Goal: Task Accomplishment & Management: Complete application form

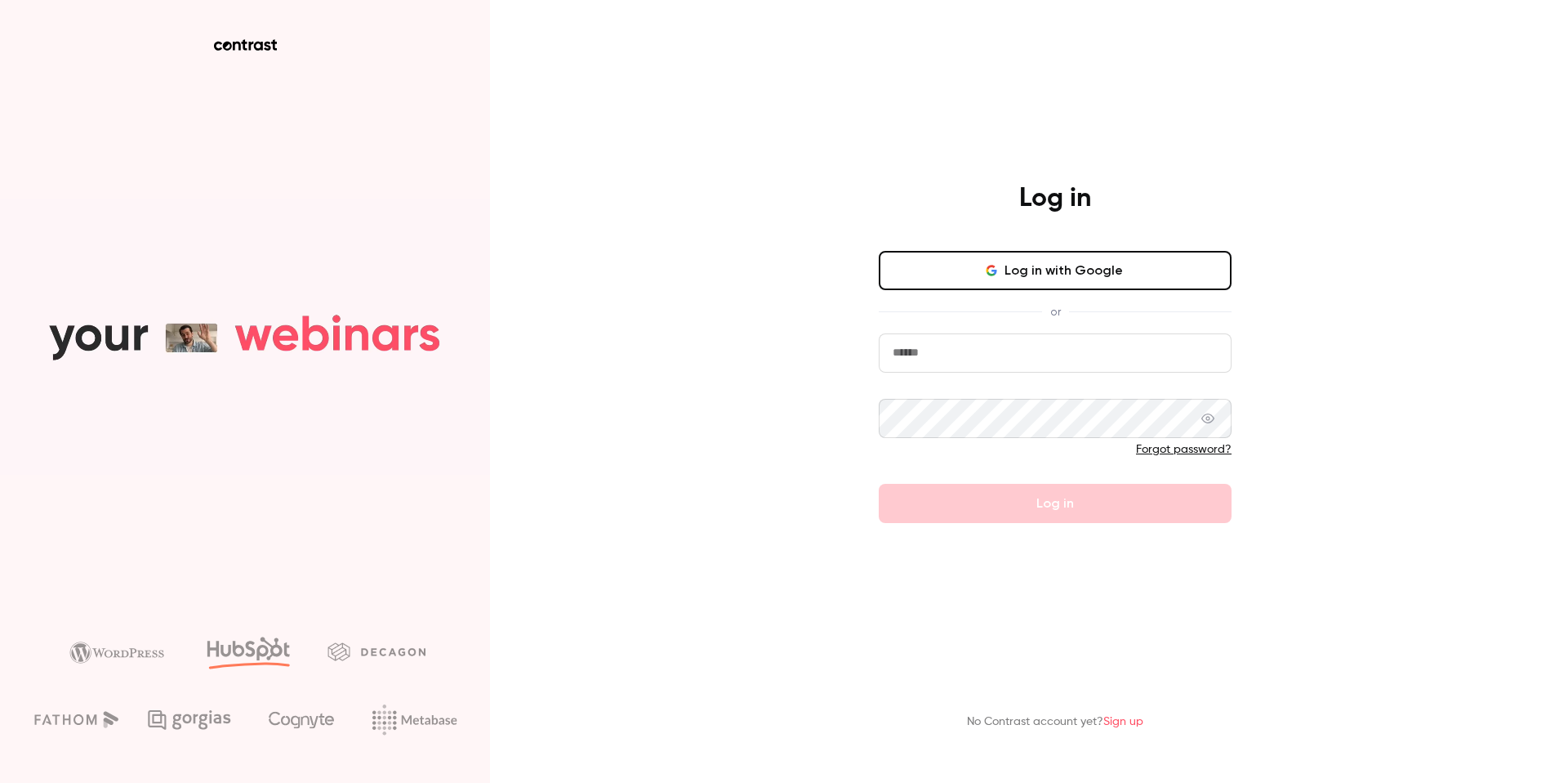
type input "**********"
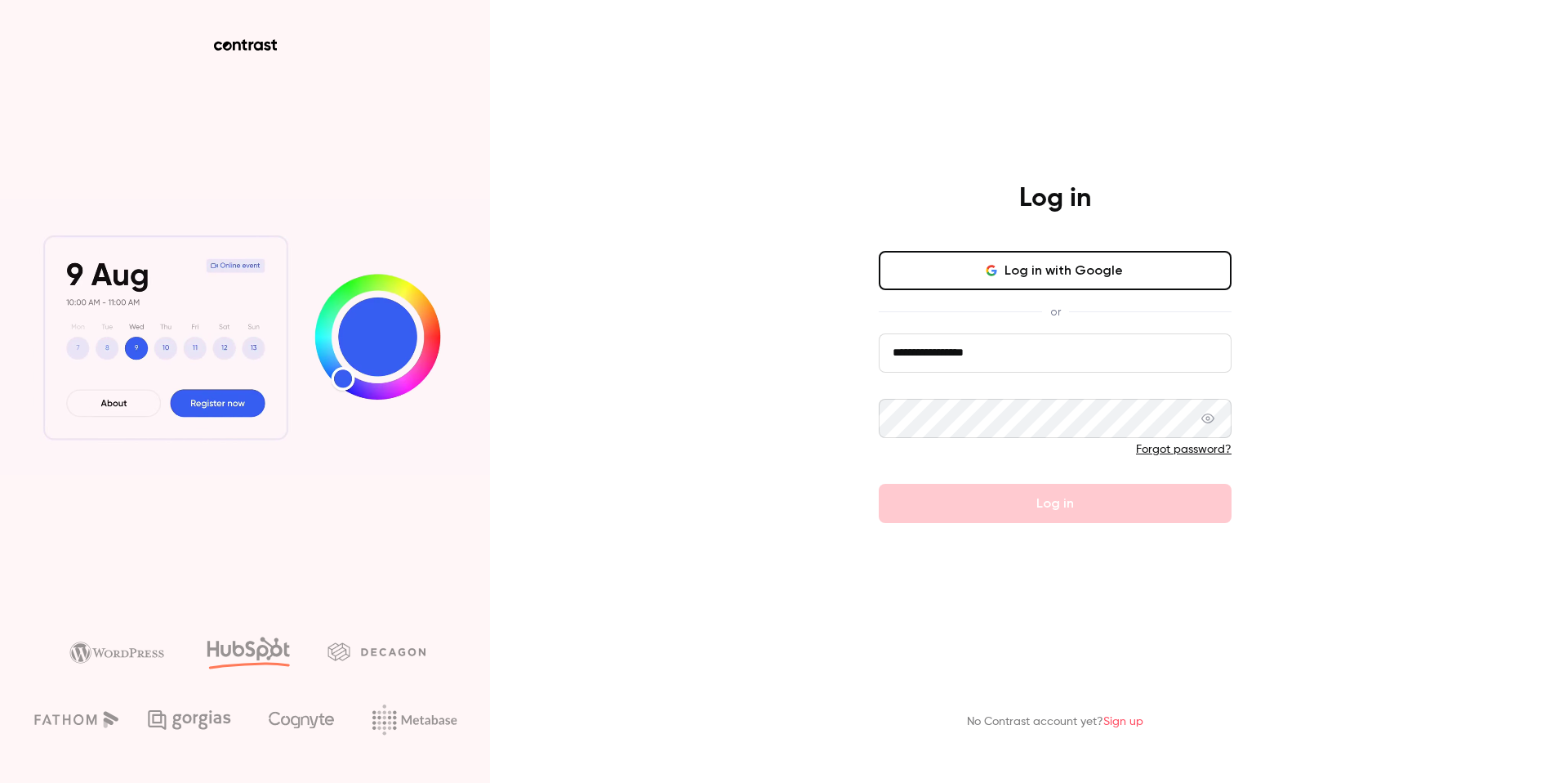
click at [1044, 506] on form "**********" at bounding box center [1055, 428] width 353 height 190
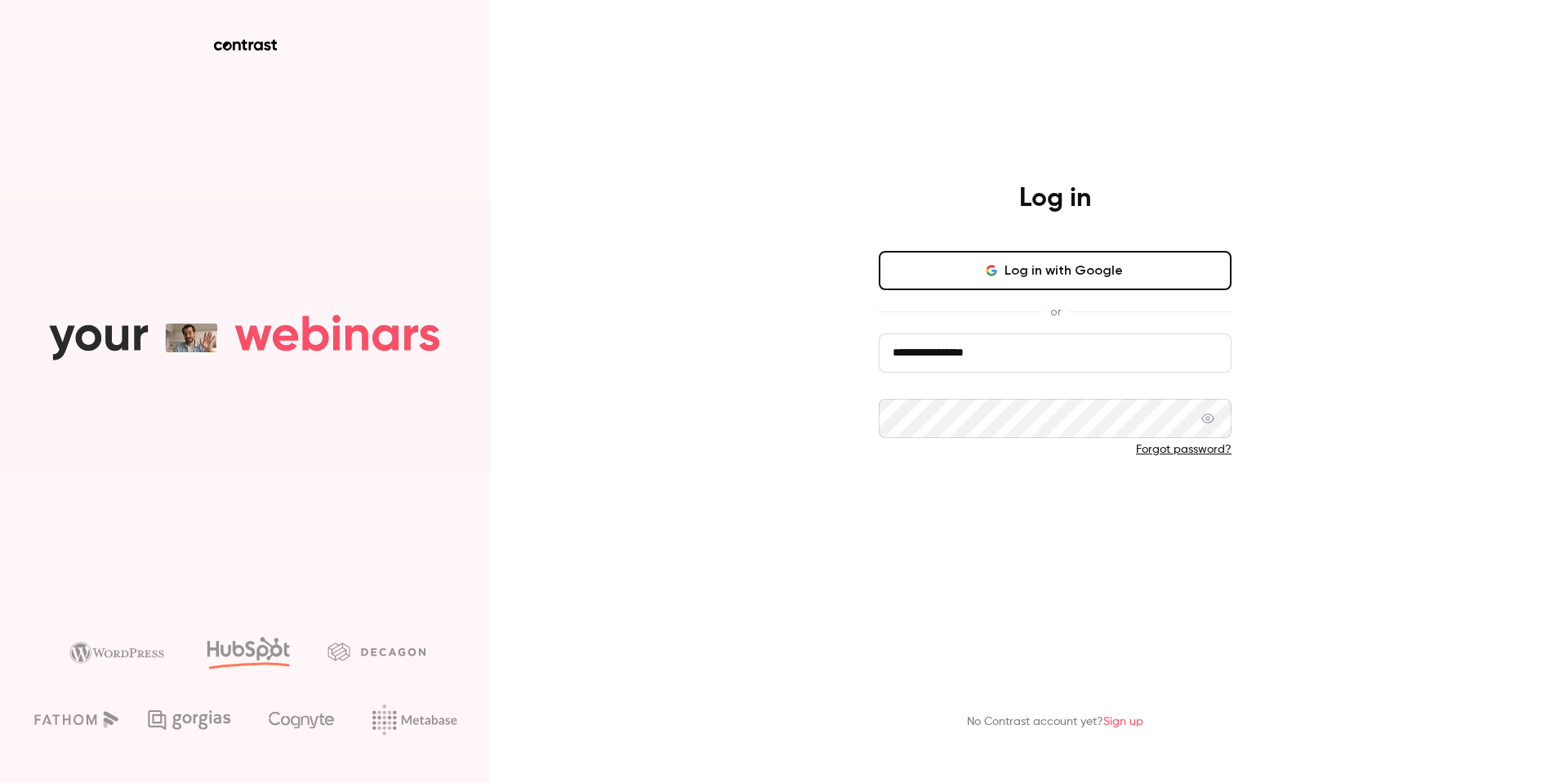
click at [1048, 506] on button "Log in" at bounding box center [1055, 503] width 353 height 39
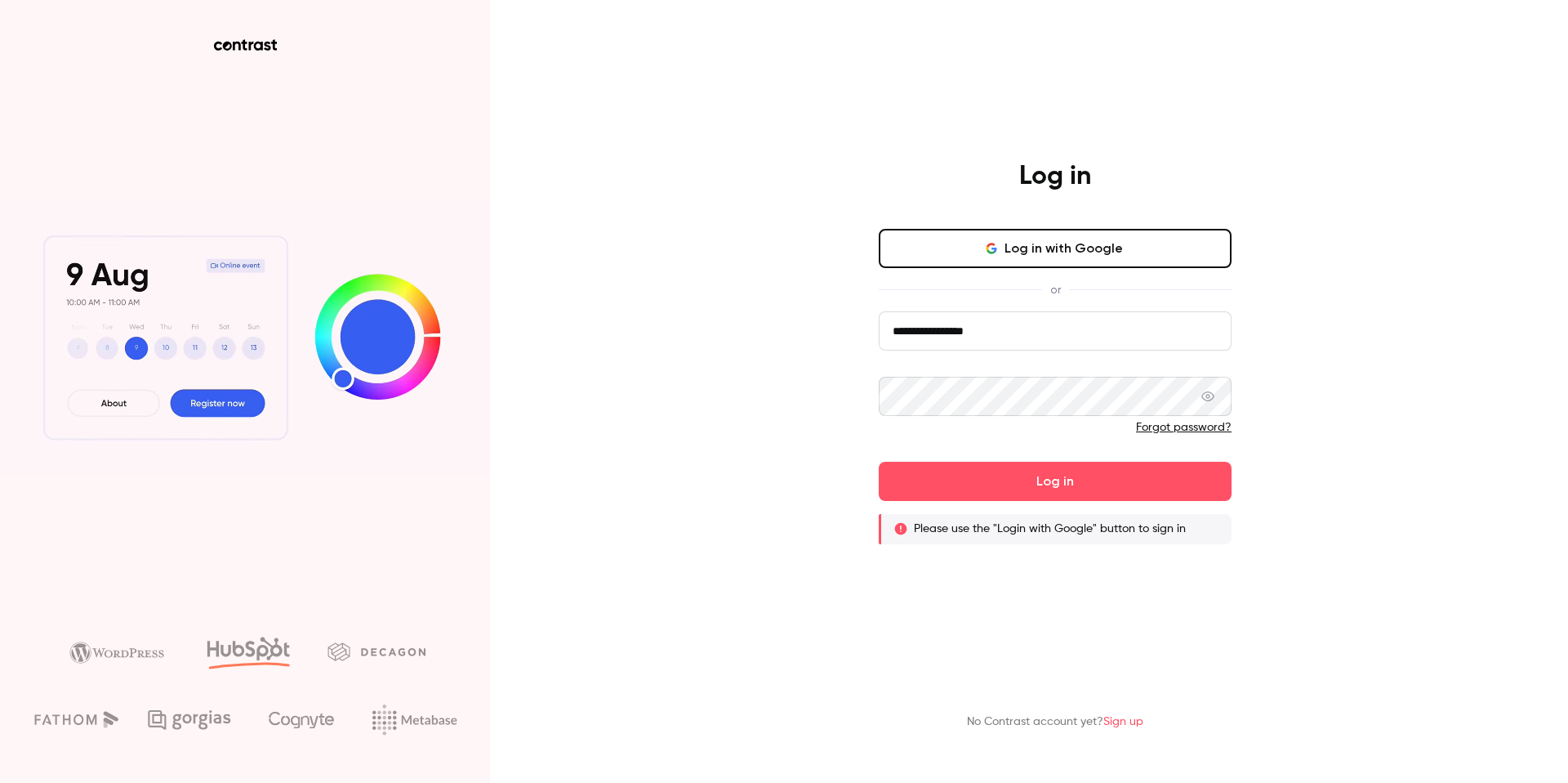
click at [1066, 235] on button "Log in with Google" at bounding box center [1055, 248] width 353 height 39
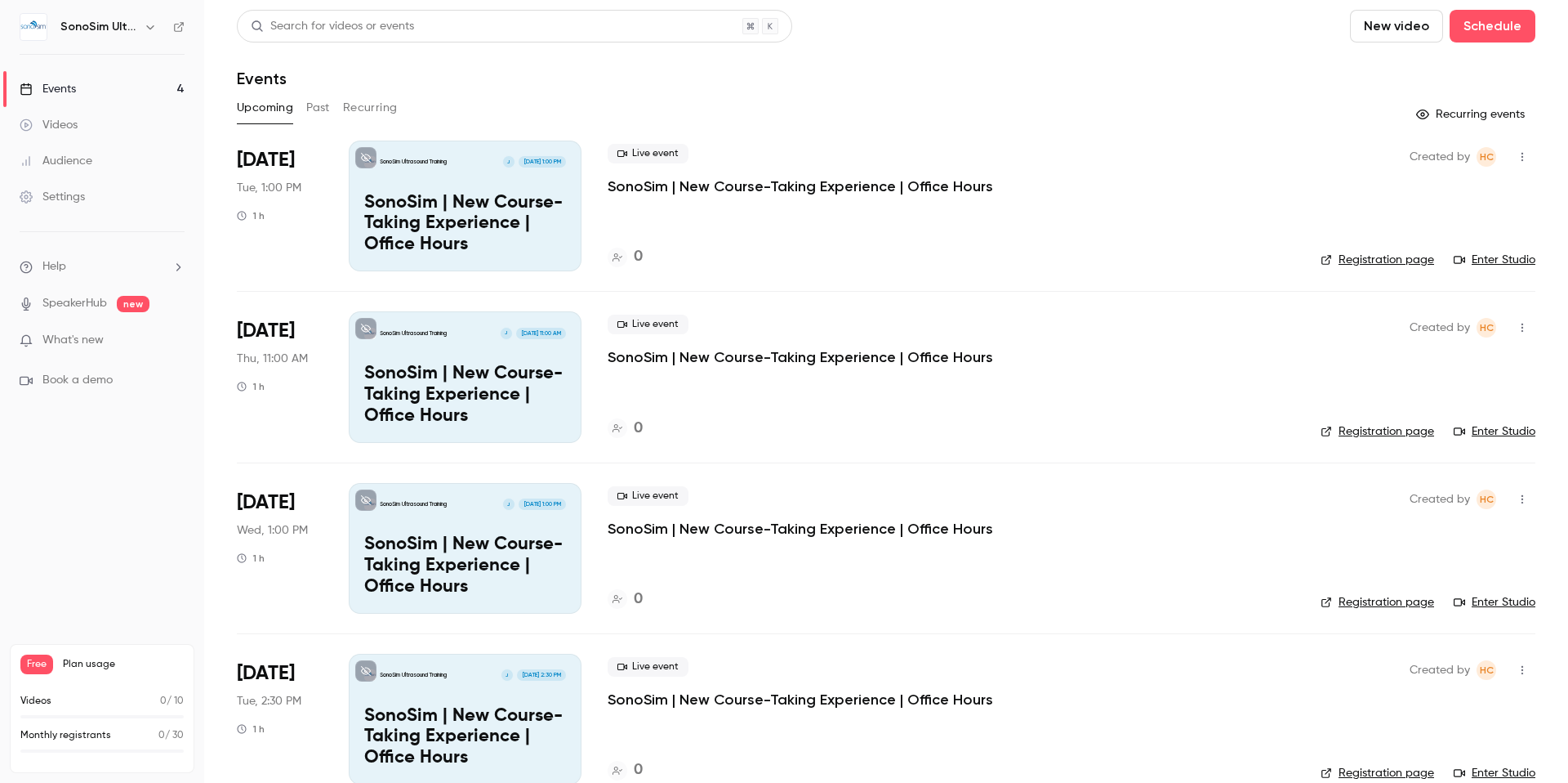
click at [74, 303] on link "SpeakerHub" at bounding box center [75, 303] width 64 height 18
click at [69, 86] on div "Events" at bounding box center [48, 89] width 56 height 17
click at [505, 200] on p "SonoSim | New Course-Taking Experience | Office Hours" at bounding box center [465, 224] width 201 height 63
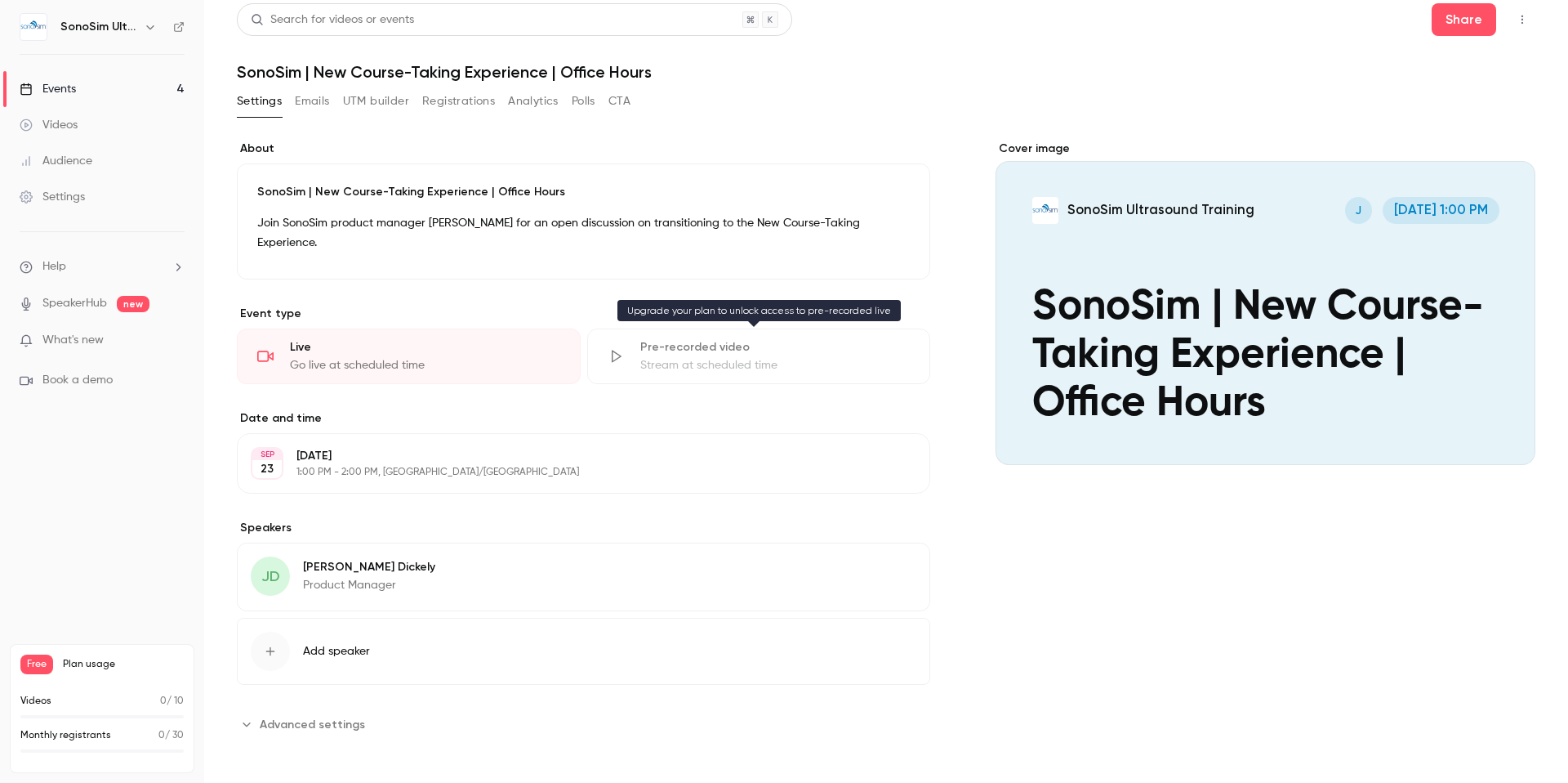
scroll to position [10, 0]
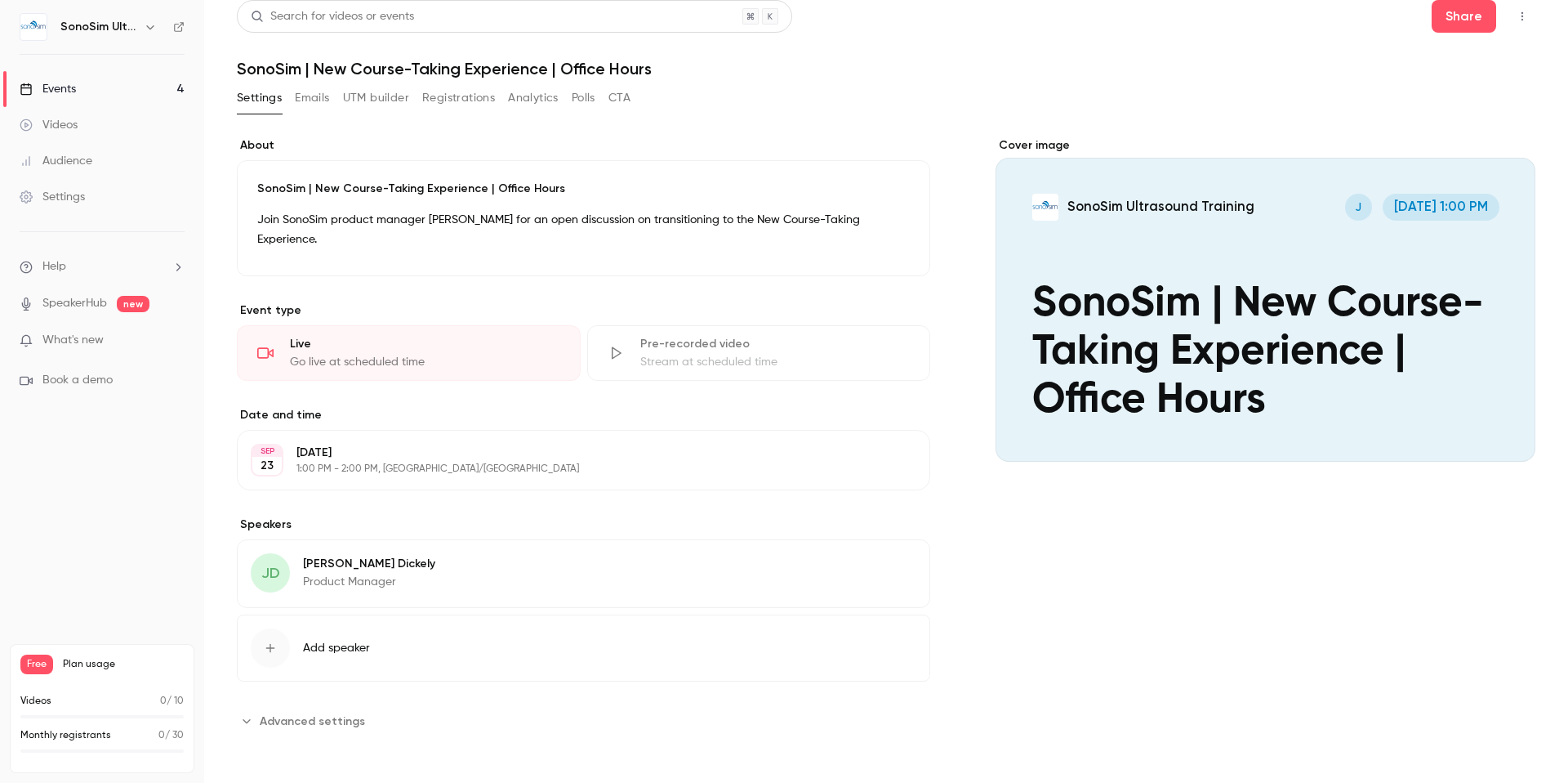
click at [68, 195] on div "Settings" at bounding box center [52, 196] width 65 height 17
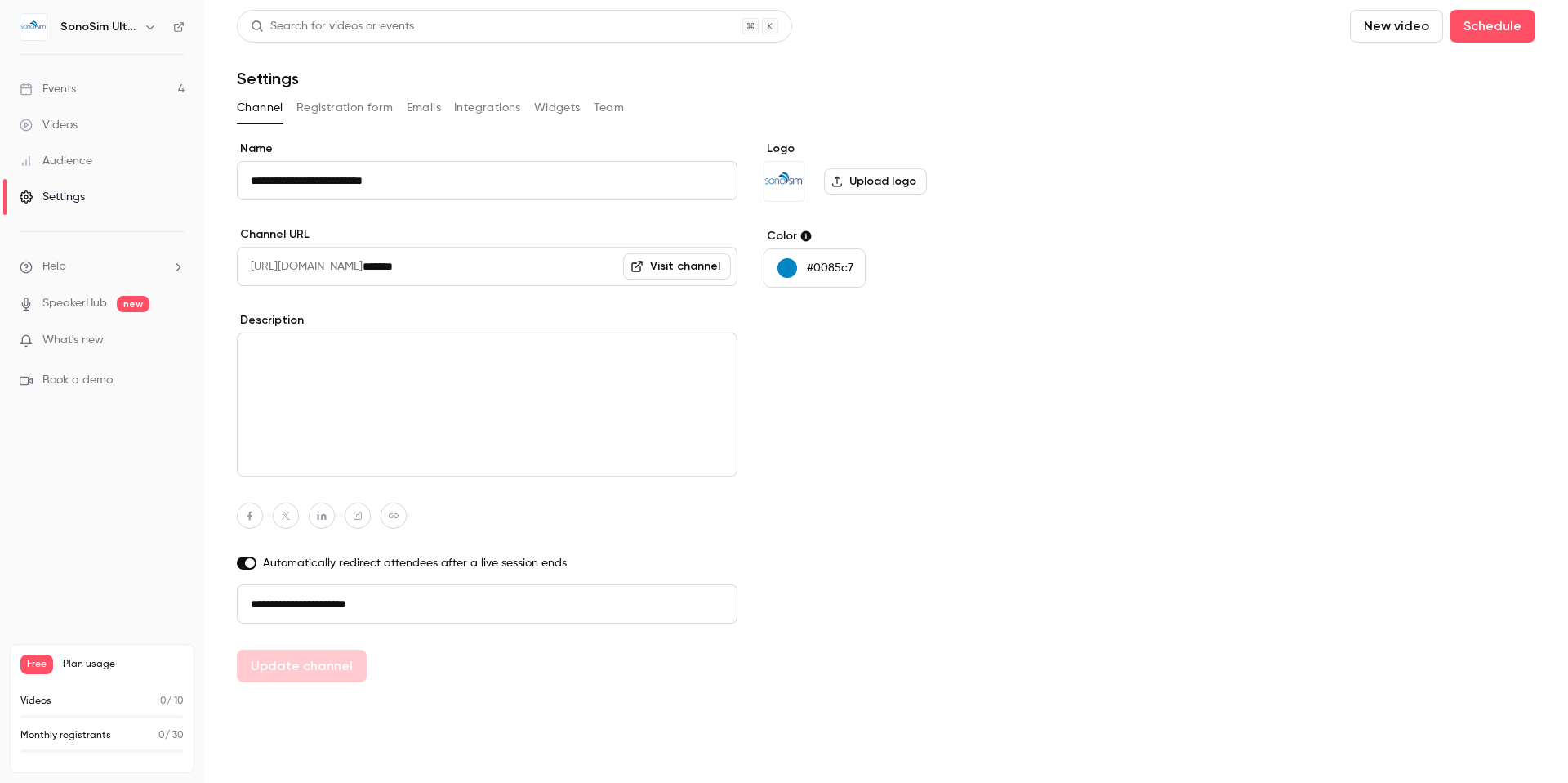
click at [574, 109] on button "Widgets" at bounding box center [557, 107] width 47 height 26
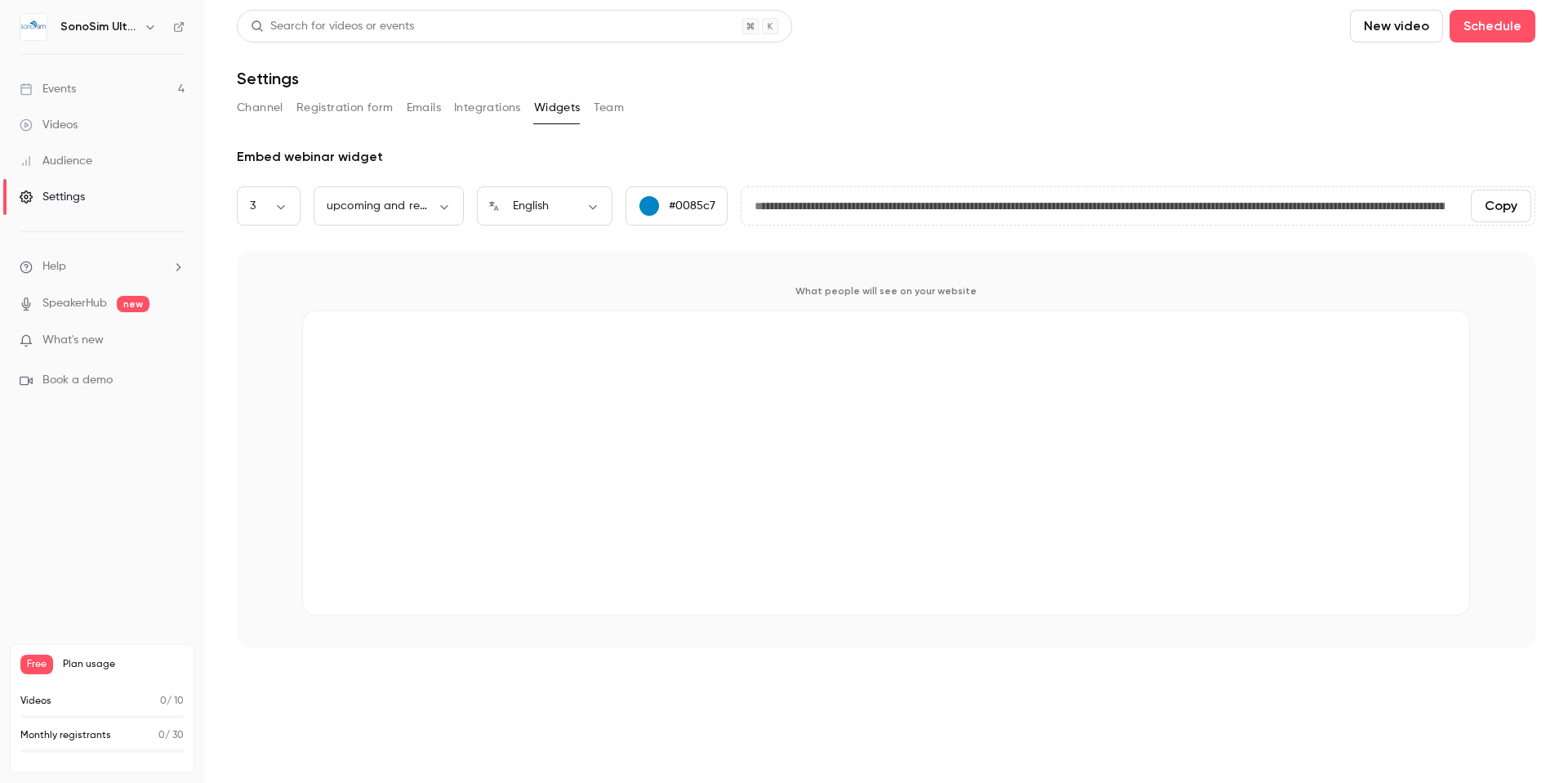
click at [476, 107] on button "Integrations" at bounding box center [487, 107] width 67 height 26
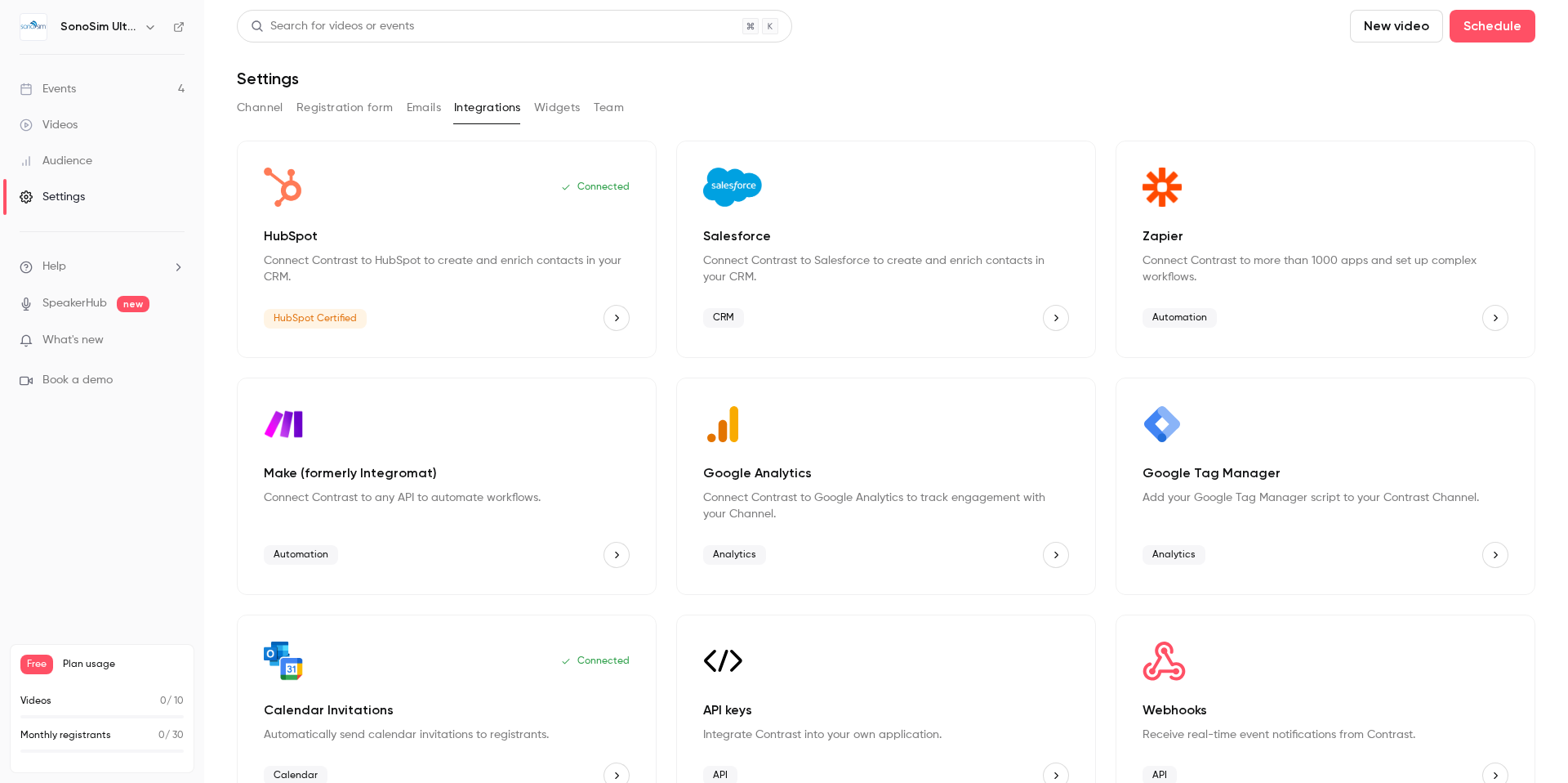
click at [69, 94] on div "Events" at bounding box center [48, 89] width 56 height 17
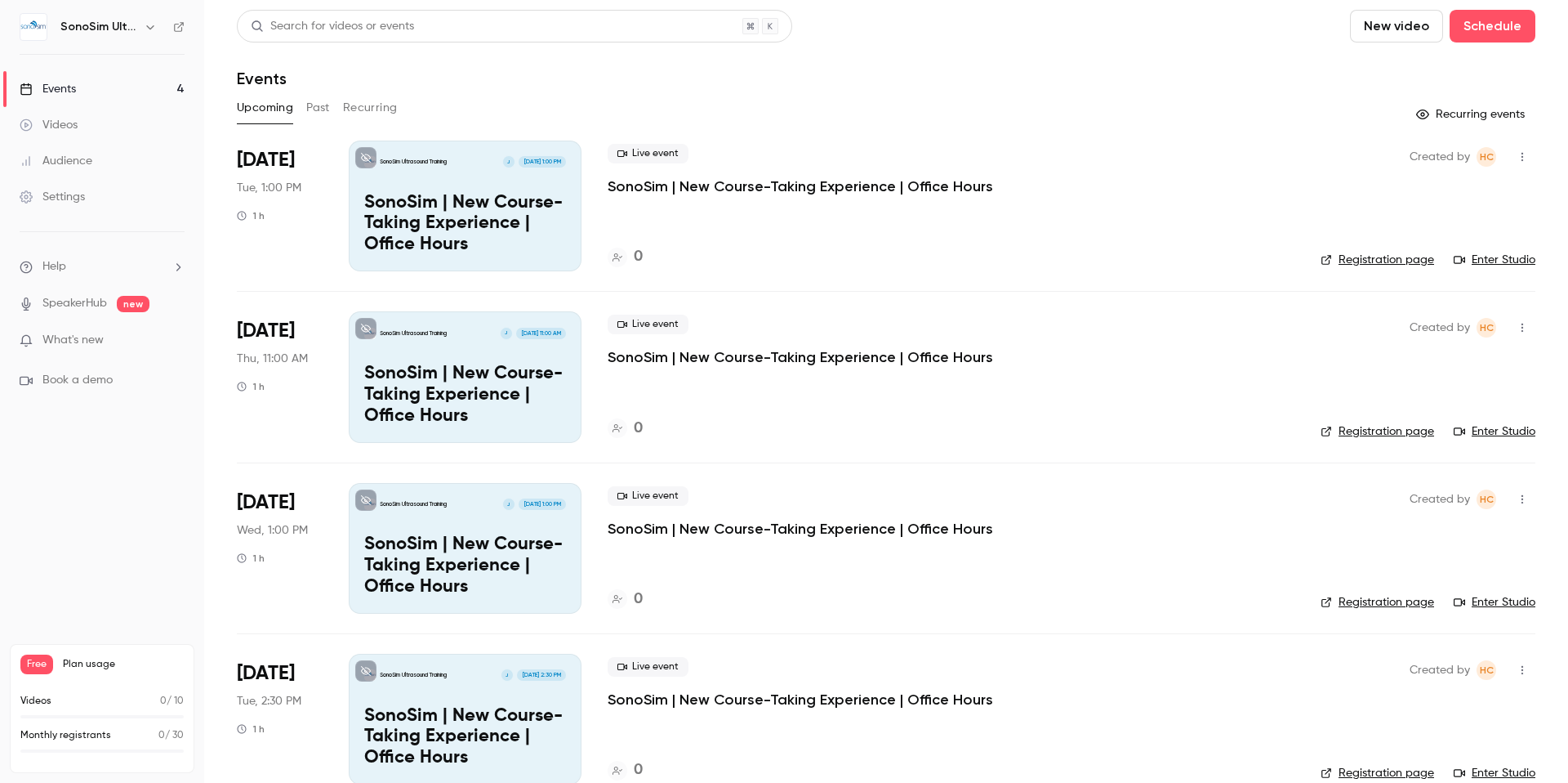
click at [58, 196] on div "Settings" at bounding box center [52, 196] width 65 height 17
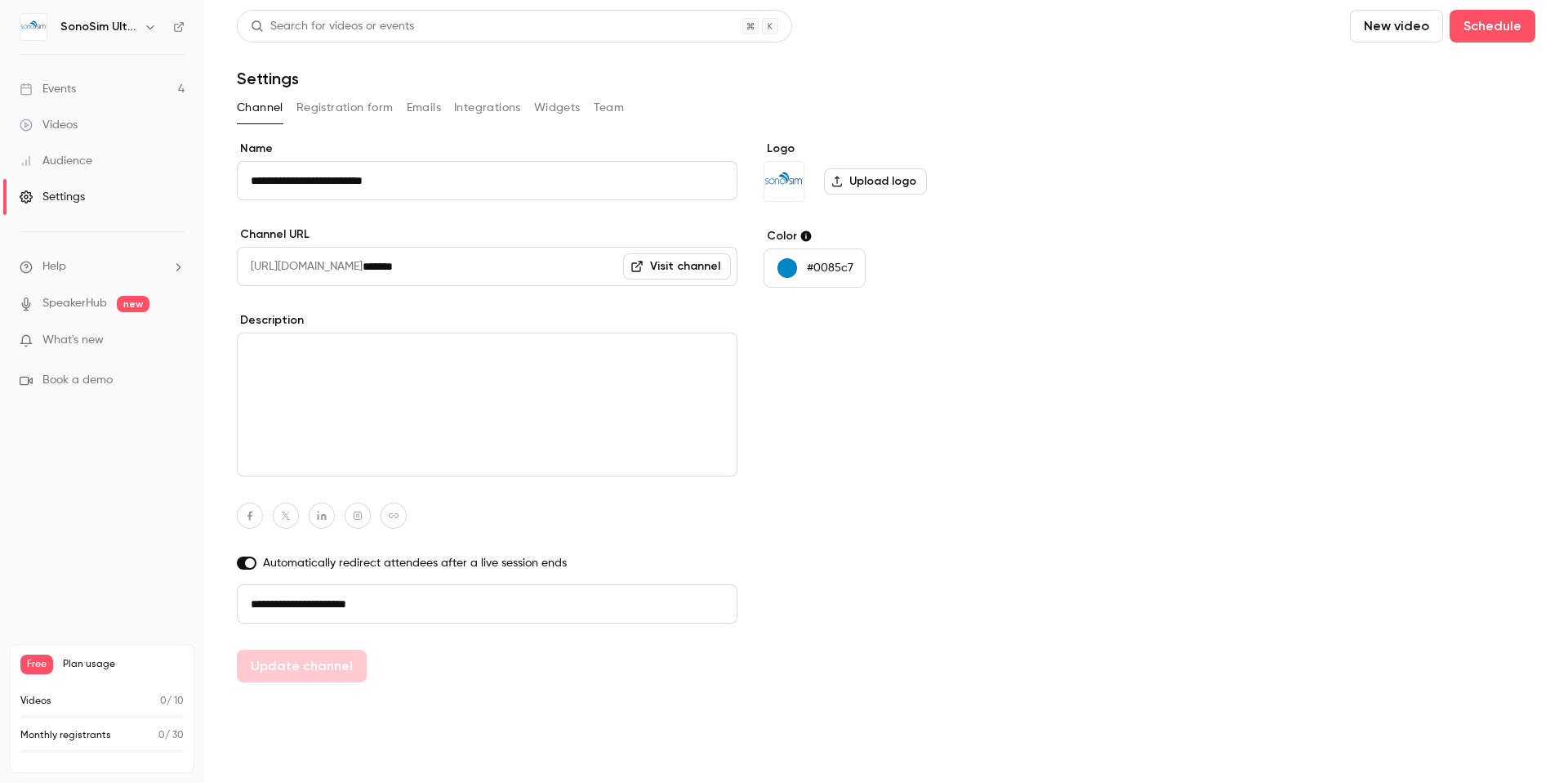
click at [55, 164] on div "Audience" at bounding box center [55, 160] width 73 height 17
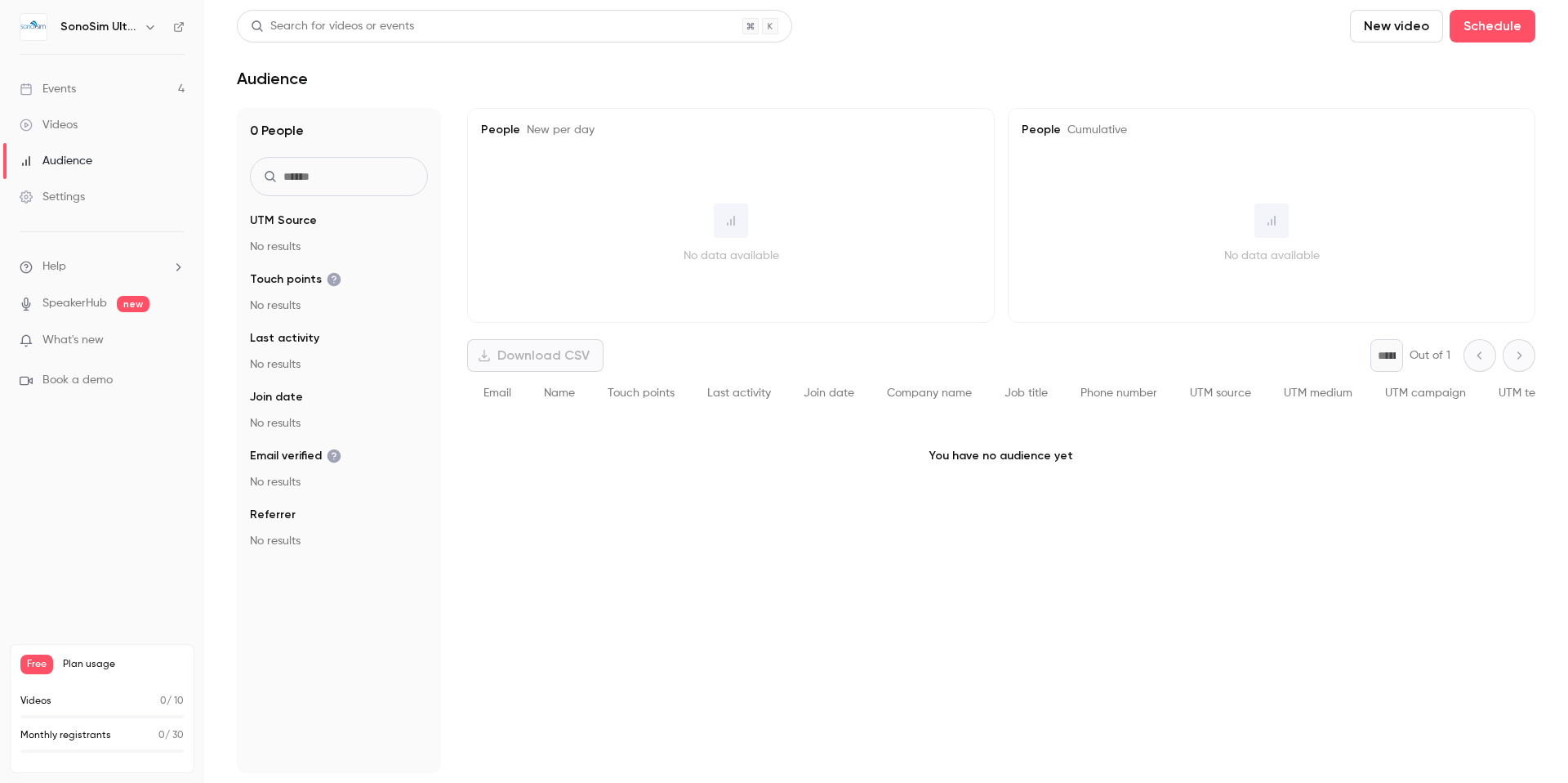
click at [63, 87] on div "Events" at bounding box center [48, 89] width 56 height 17
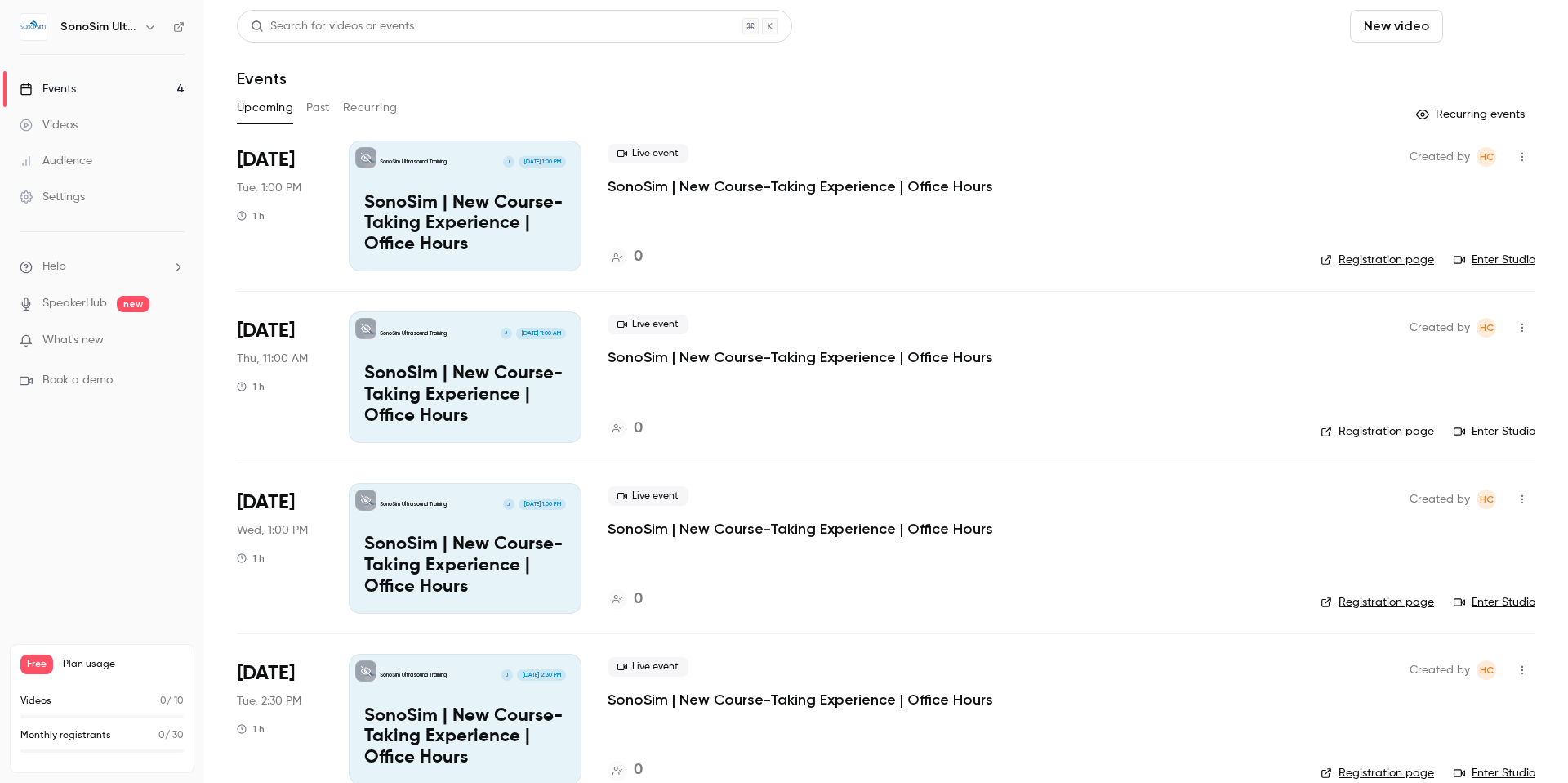
click at [1495, 31] on button "Schedule" at bounding box center [1492, 26] width 86 height 33
click at [1440, 74] on div "One time event" at bounding box center [1446, 71] width 124 height 17
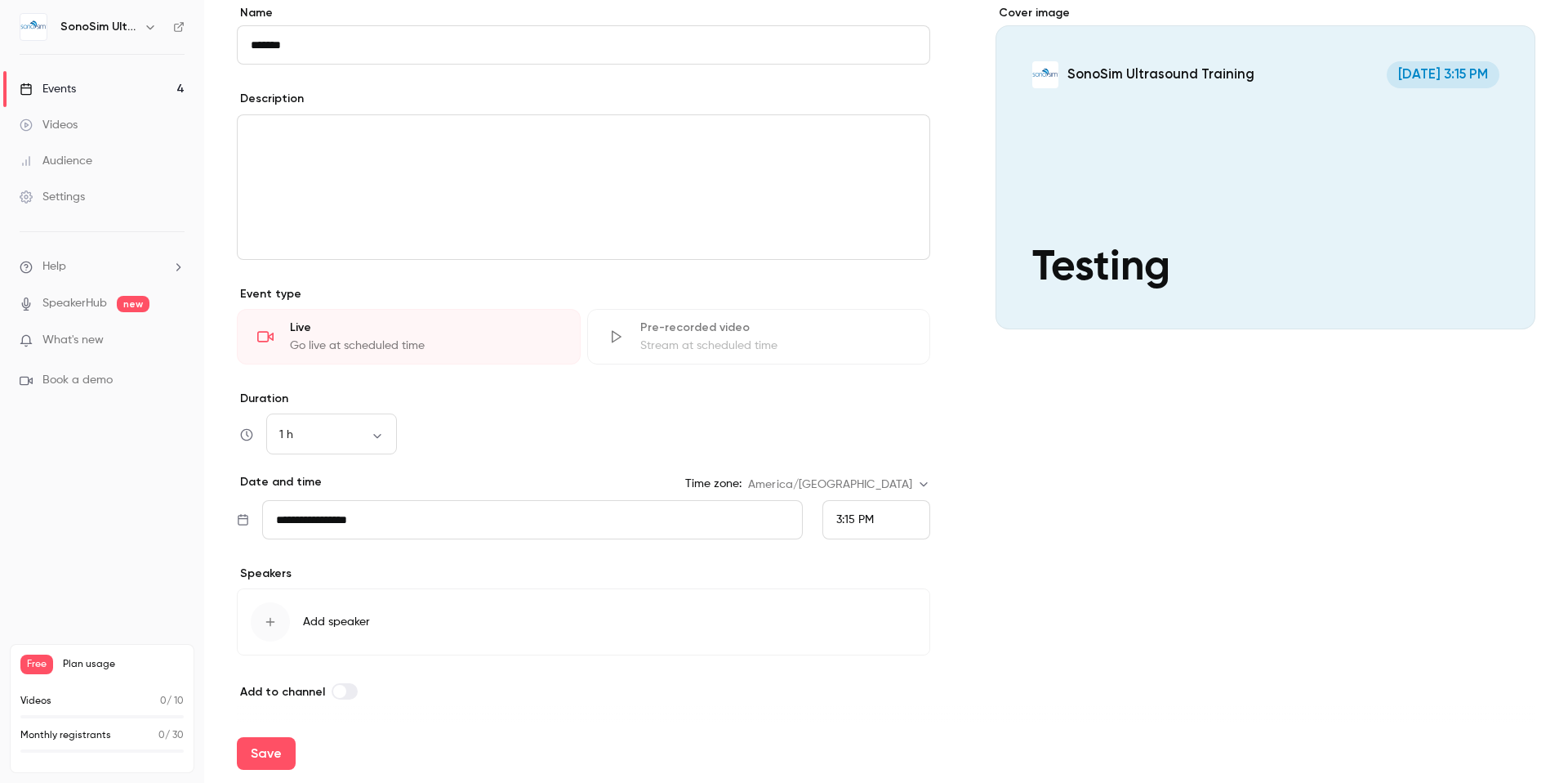
scroll to position [145, 0]
type input "*******"
click at [277, 622] on div "button" at bounding box center [270, 619] width 39 height 39
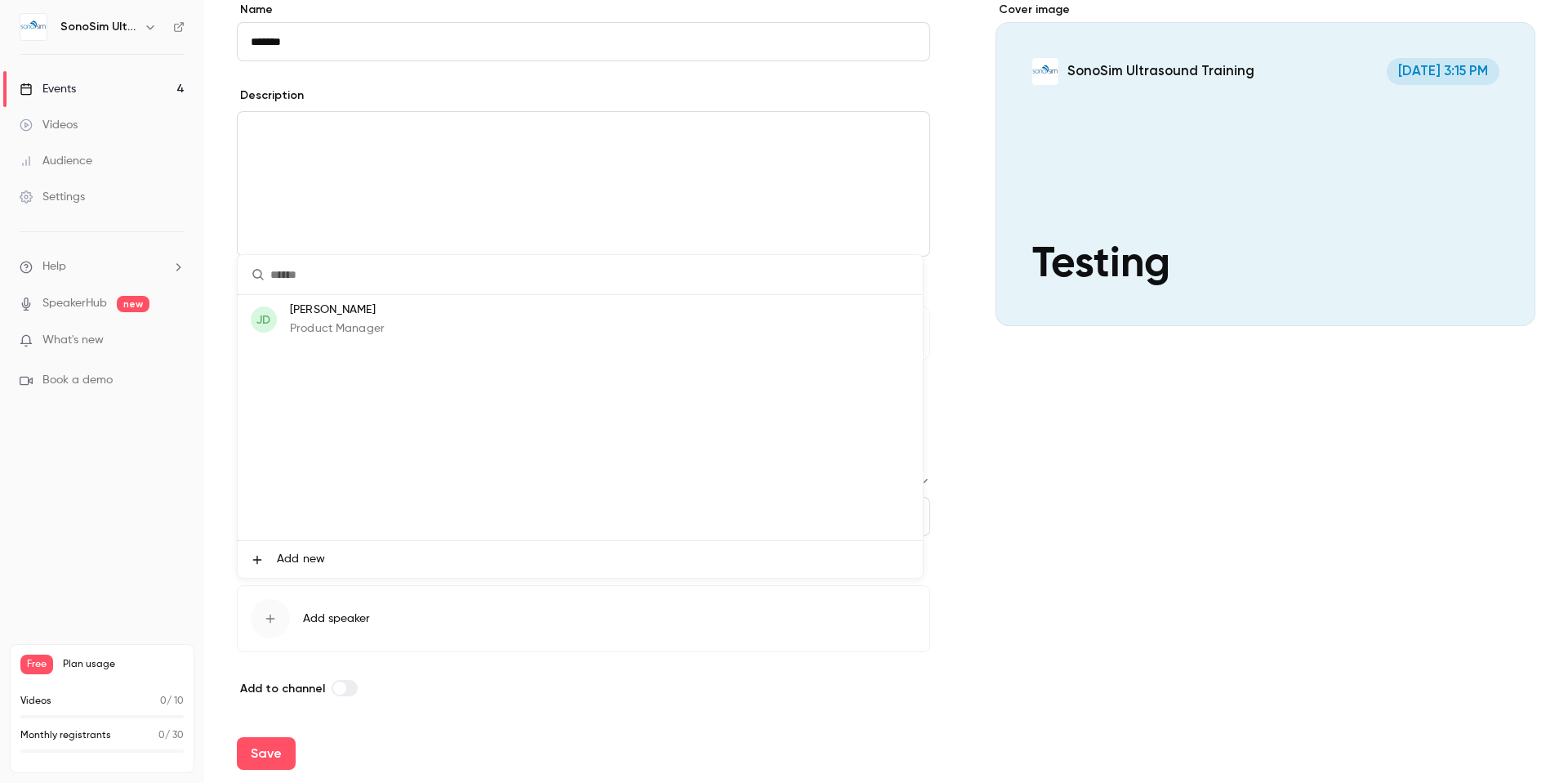
click at [377, 318] on p "[PERSON_NAME]" at bounding box center [336, 310] width 94 height 18
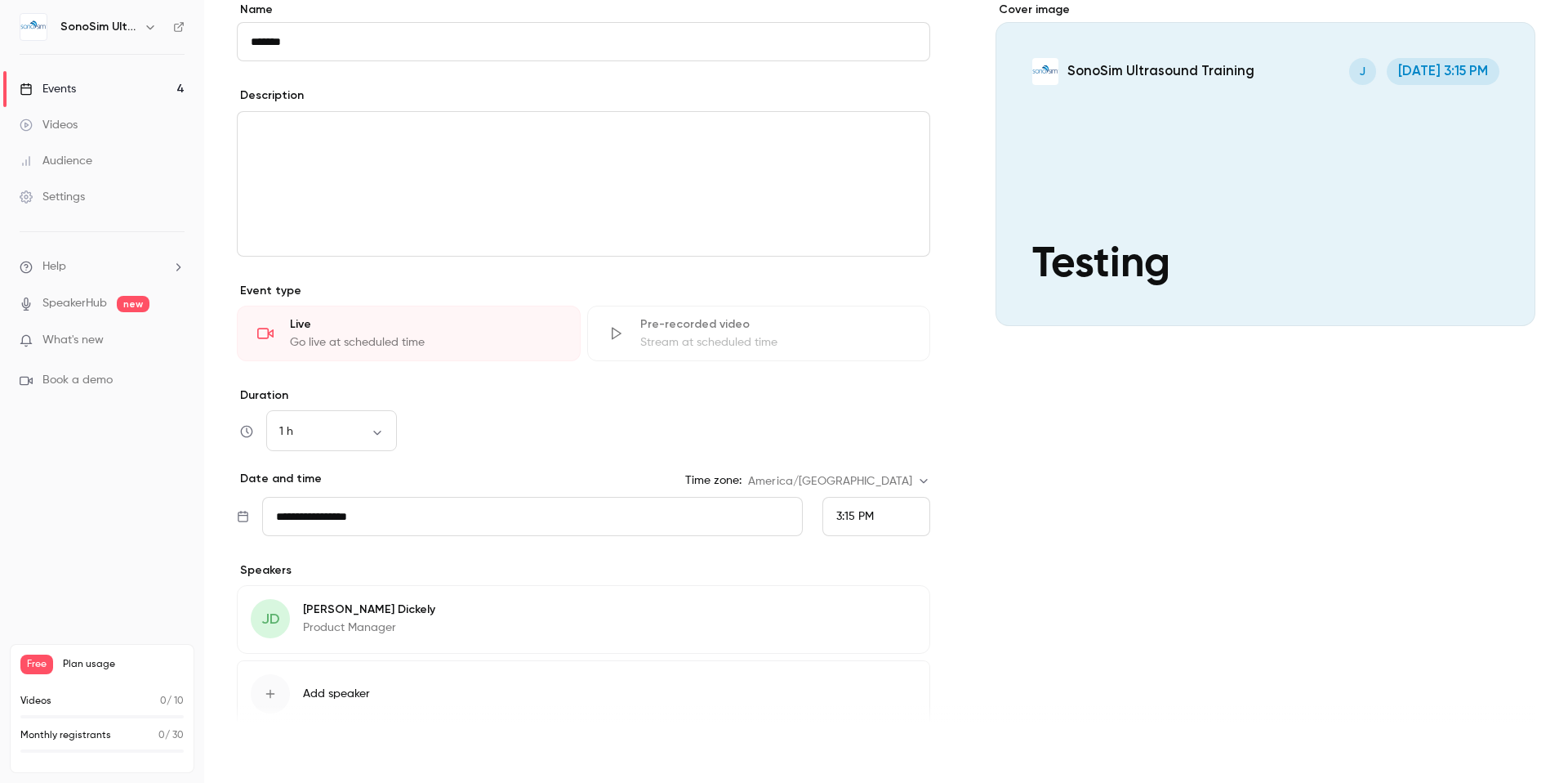
click at [269, 756] on button "Save" at bounding box center [266, 754] width 58 height 33
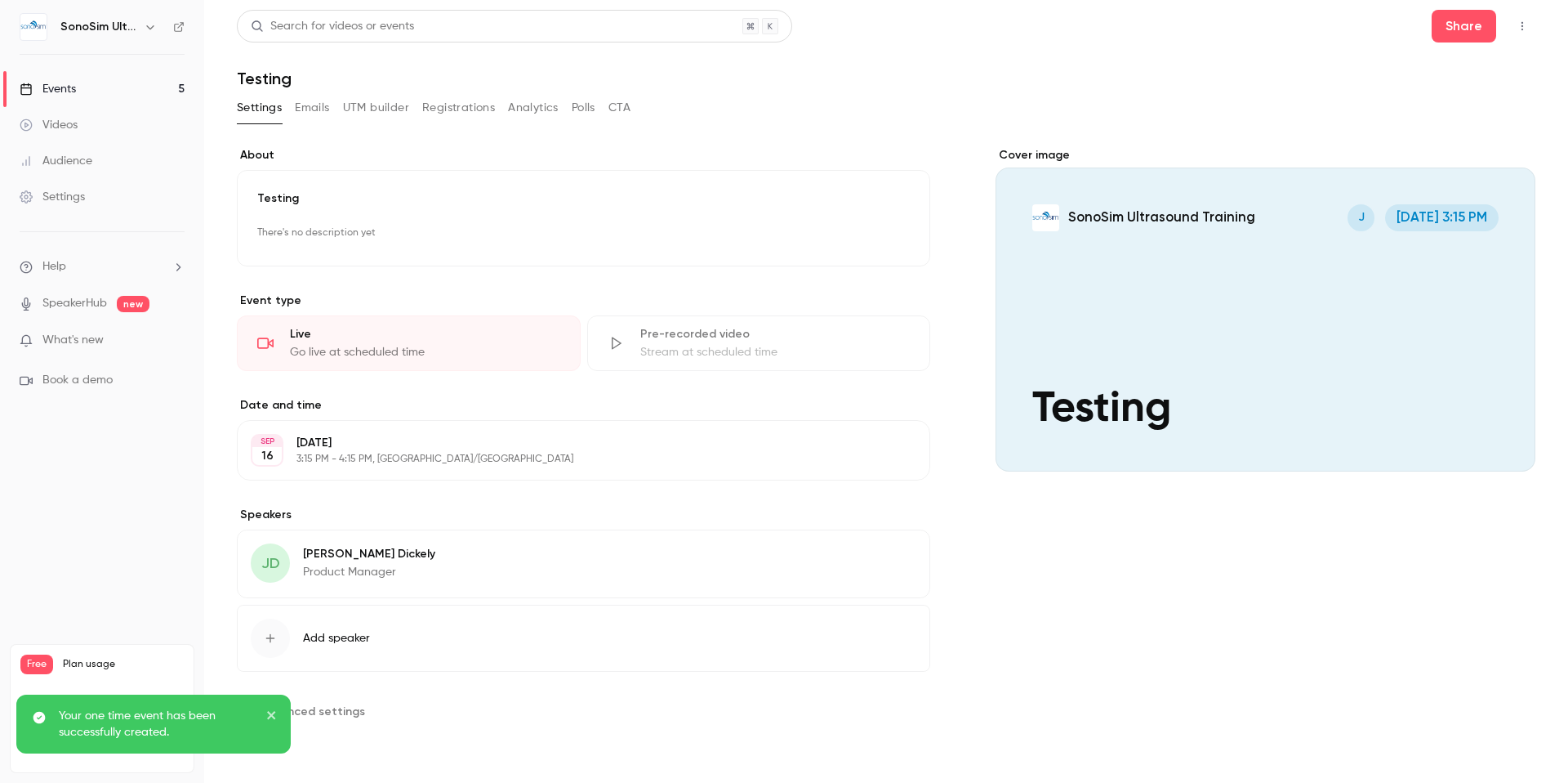
click at [270, 716] on icon "close" at bounding box center [271, 715] width 8 height 8
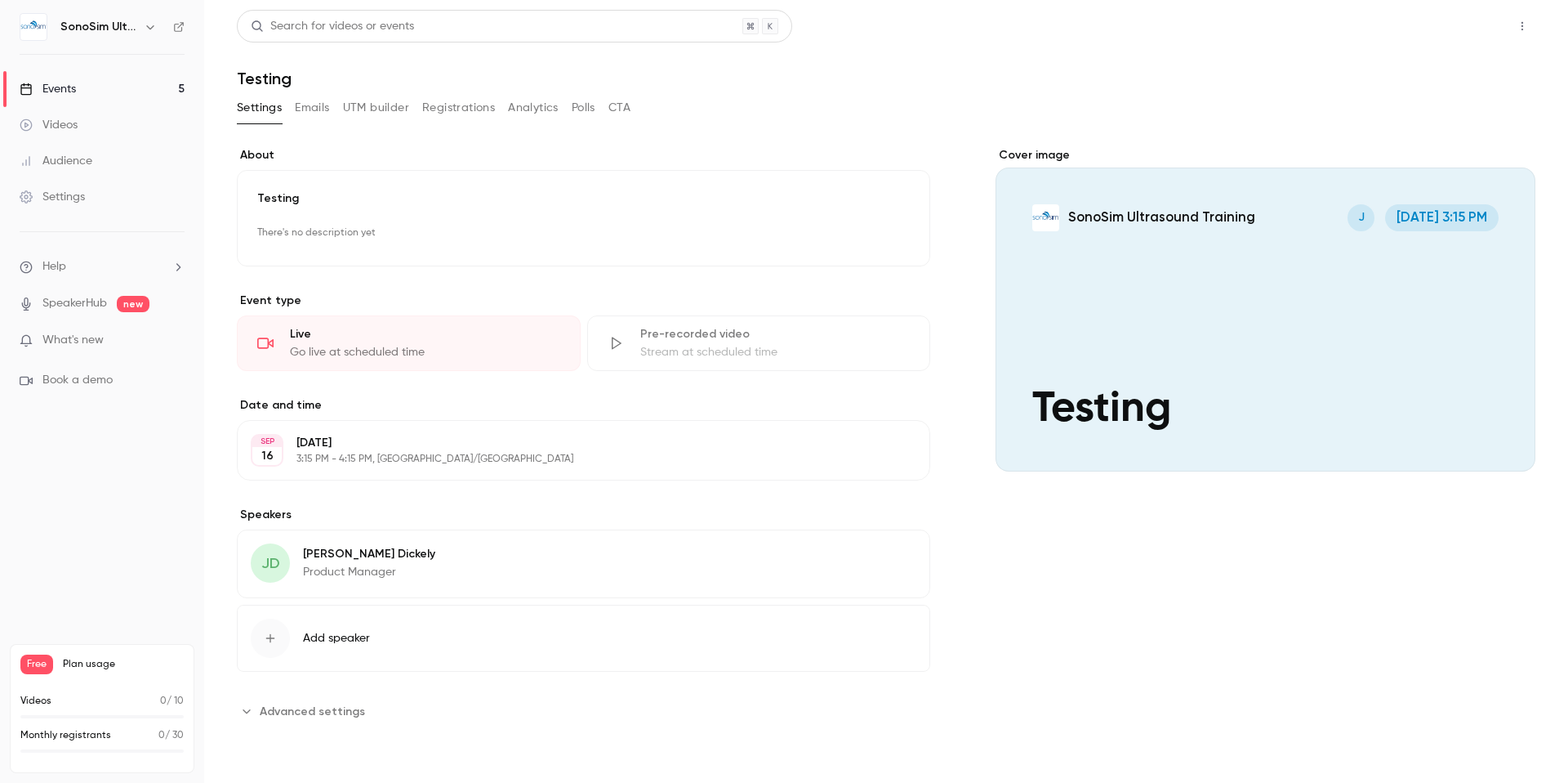
click at [1461, 30] on button "Share" at bounding box center [1463, 26] width 64 height 33
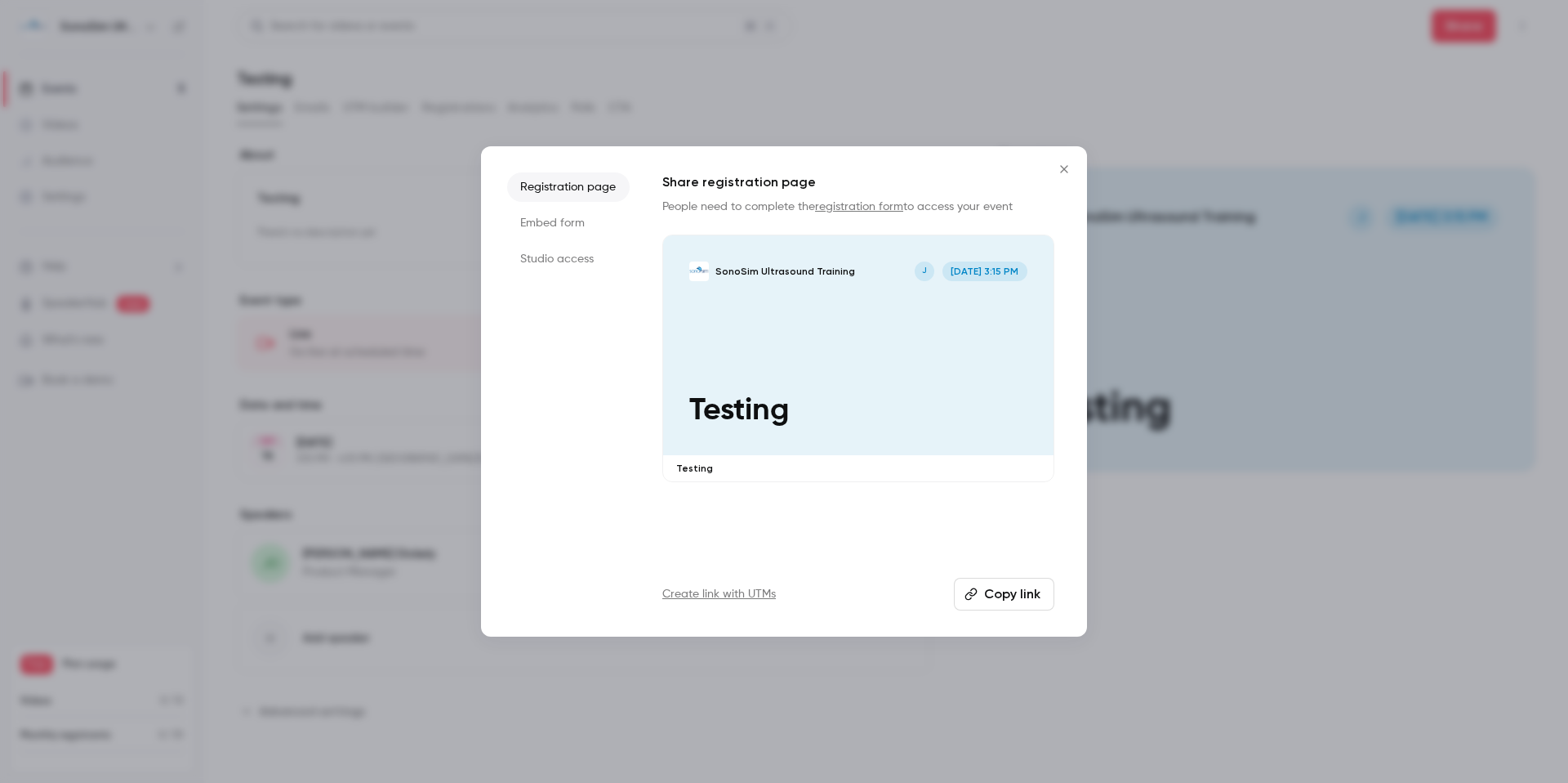
click at [1013, 606] on button "Copy link" at bounding box center [1003, 594] width 100 height 33
click at [1062, 168] on icon "Close" at bounding box center [1063, 168] width 19 height 13
